Goal: Find specific page/section: Find specific page/section

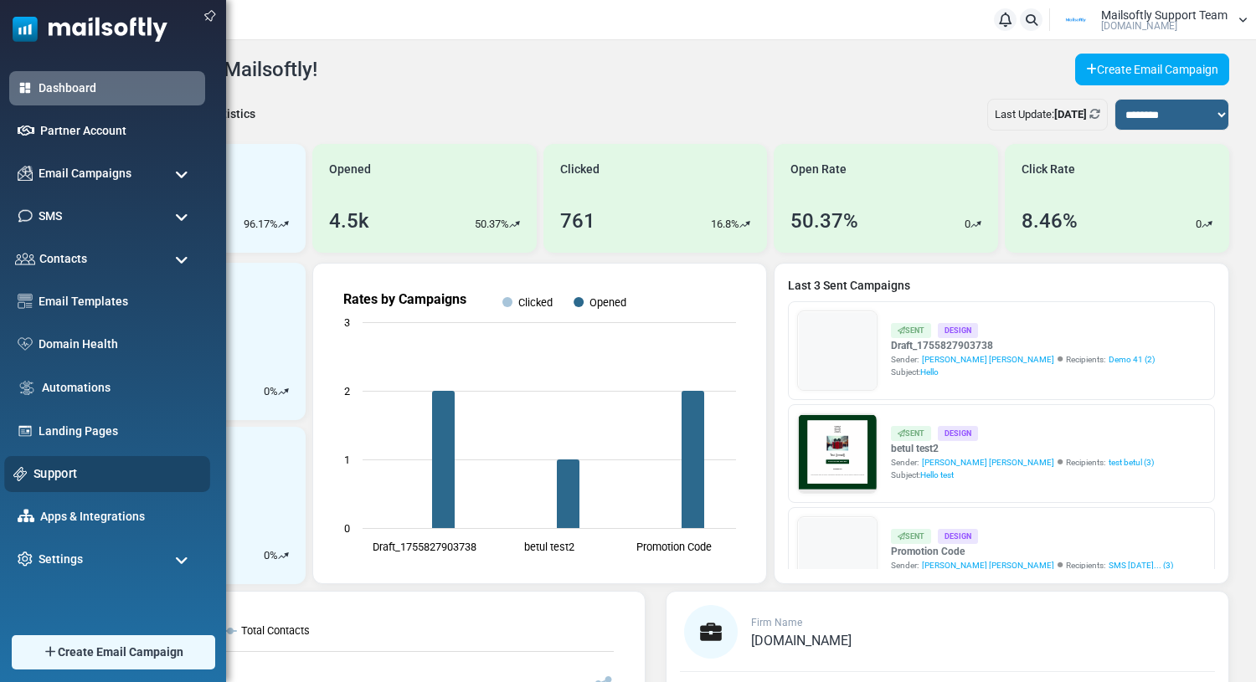
click at [52, 468] on link "Support" at bounding box center [116, 474] width 167 height 18
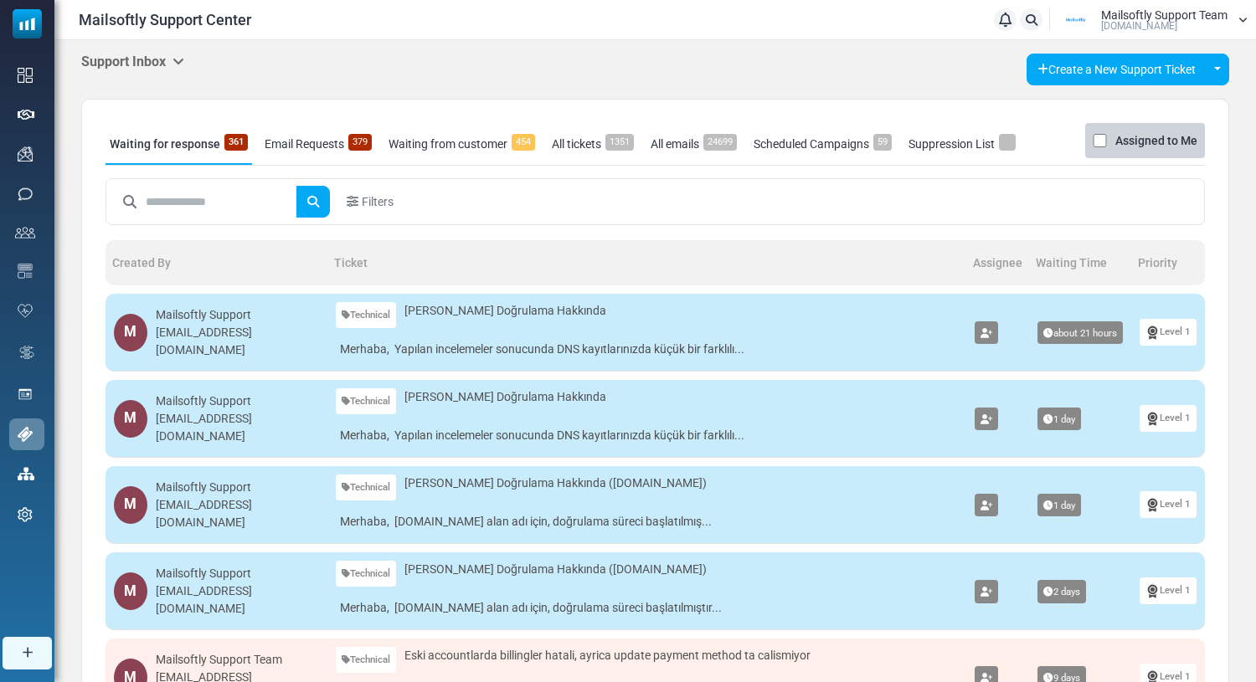
click at [183, 59] on icon at bounding box center [178, 60] width 12 height 13
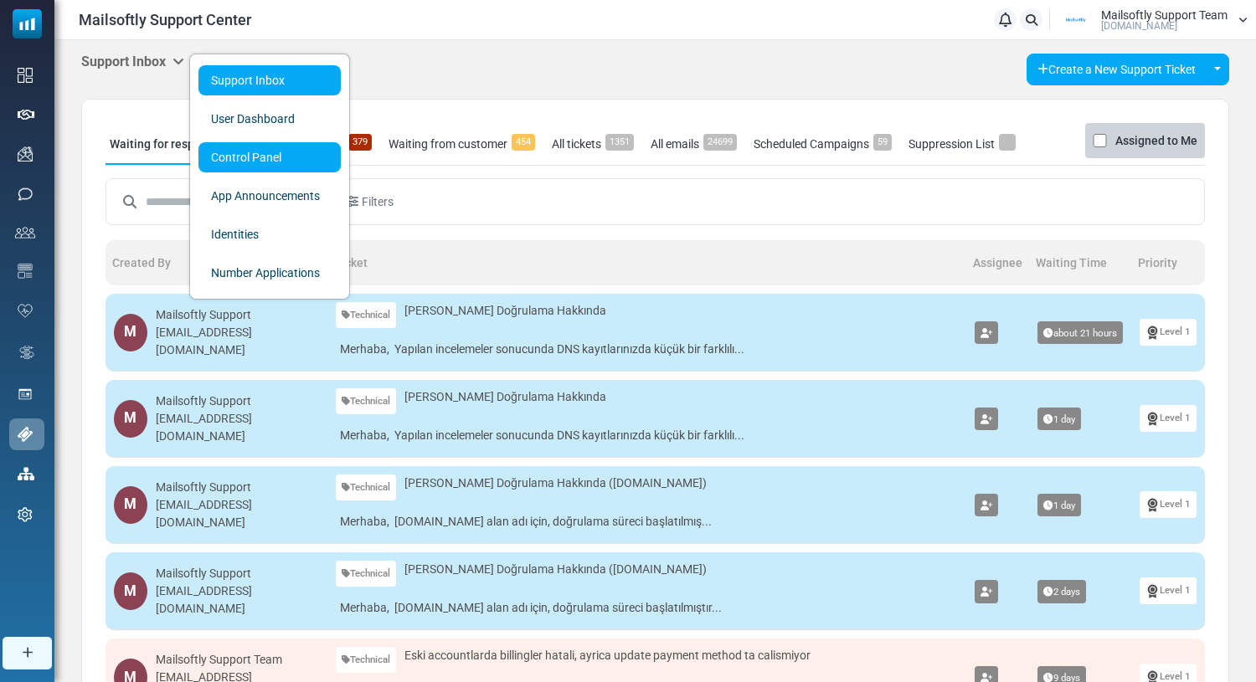
click at [255, 152] on link "Control Panel" at bounding box center [269, 157] width 142 height 30
